Goal: Navigation & Orientation: Find specific page/section

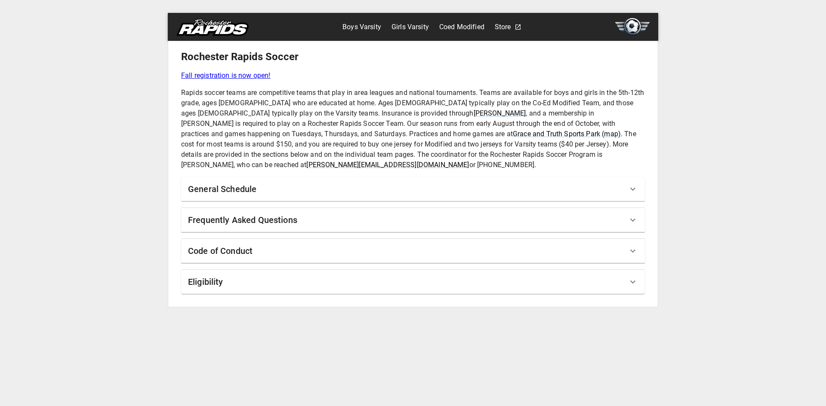
click at [639, 27] on img at bounding box center [632, 26] width 34 height 17
click at [219, 29] on img at bounding box center [212, 27] width 72 height 17
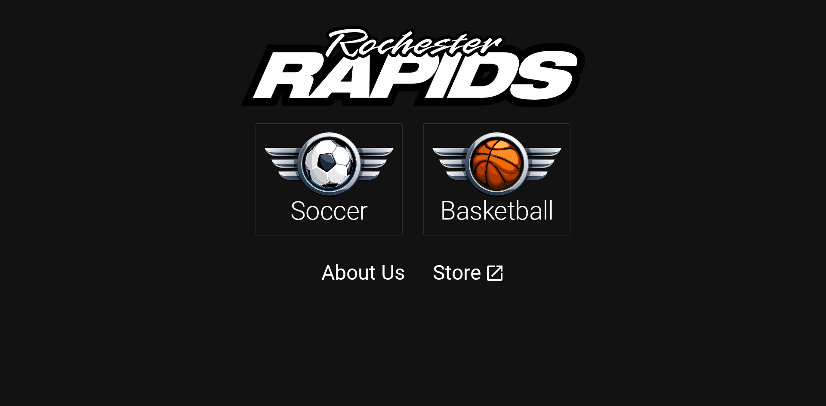
click at [333, 162] on img at bounding box center [328, 164] width 129 height 64
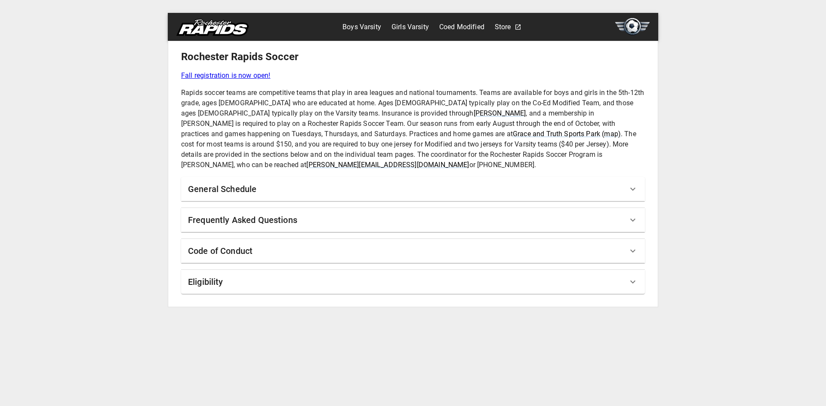
click at [362, 27] on link "Boys Varsity" at bounding box center [361, 27] width 39 height 14
